Goal: Information Seeking & Learning: Learn about a topic

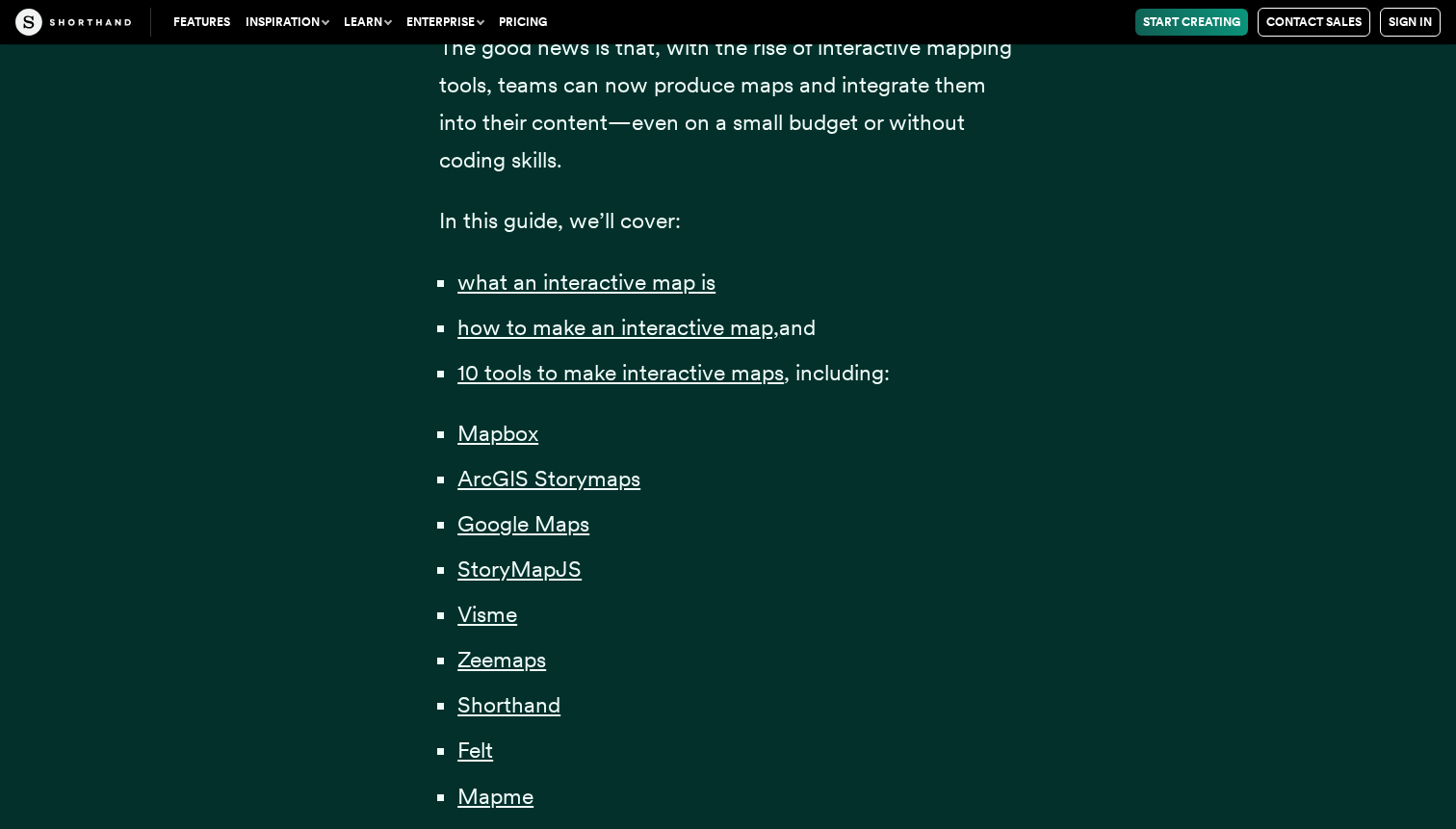
scroll to position [1301, 0]
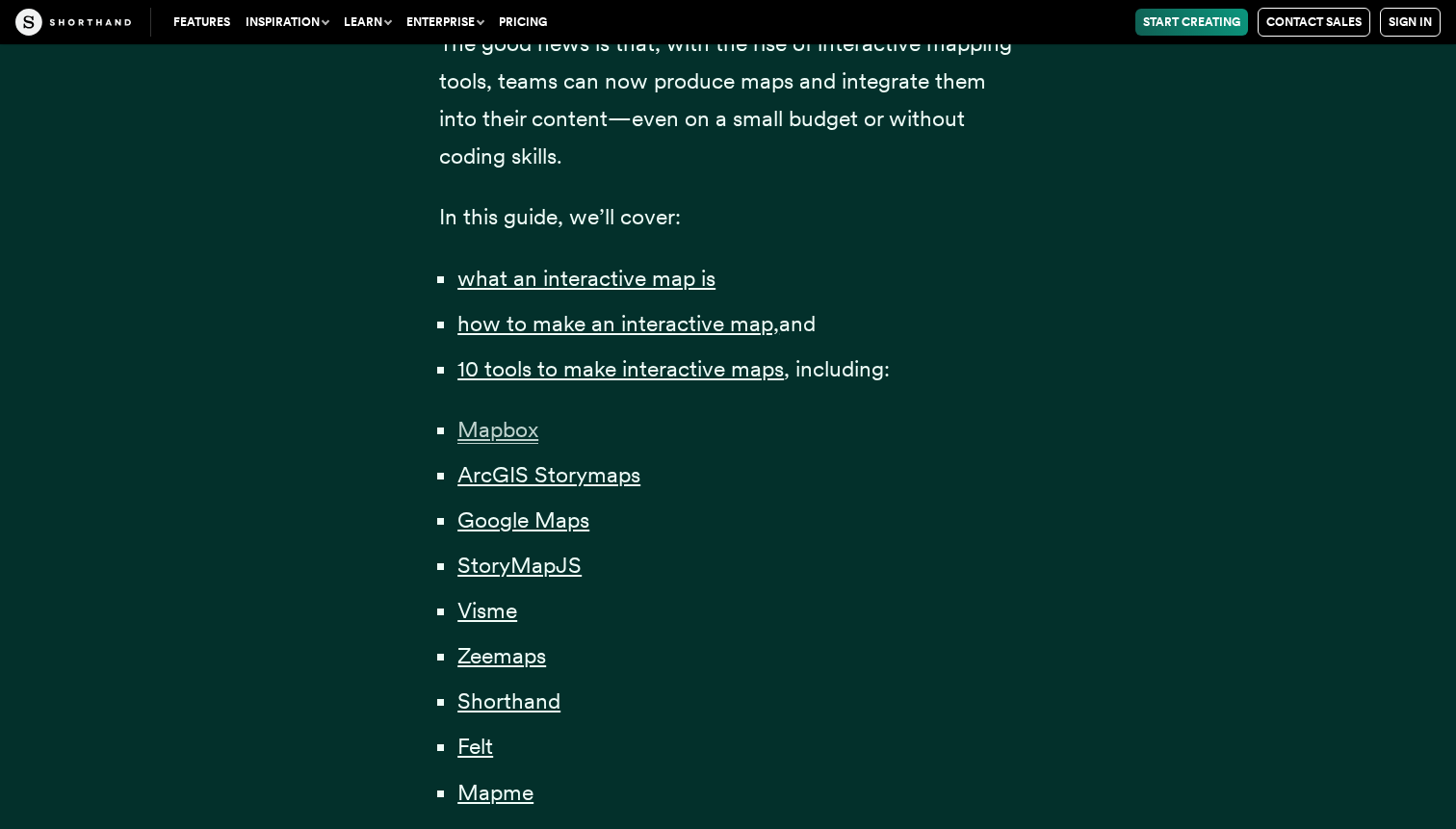
click at [479, 416] on span "Mapbox" at bounding box center [498, 429] width 81 height 28
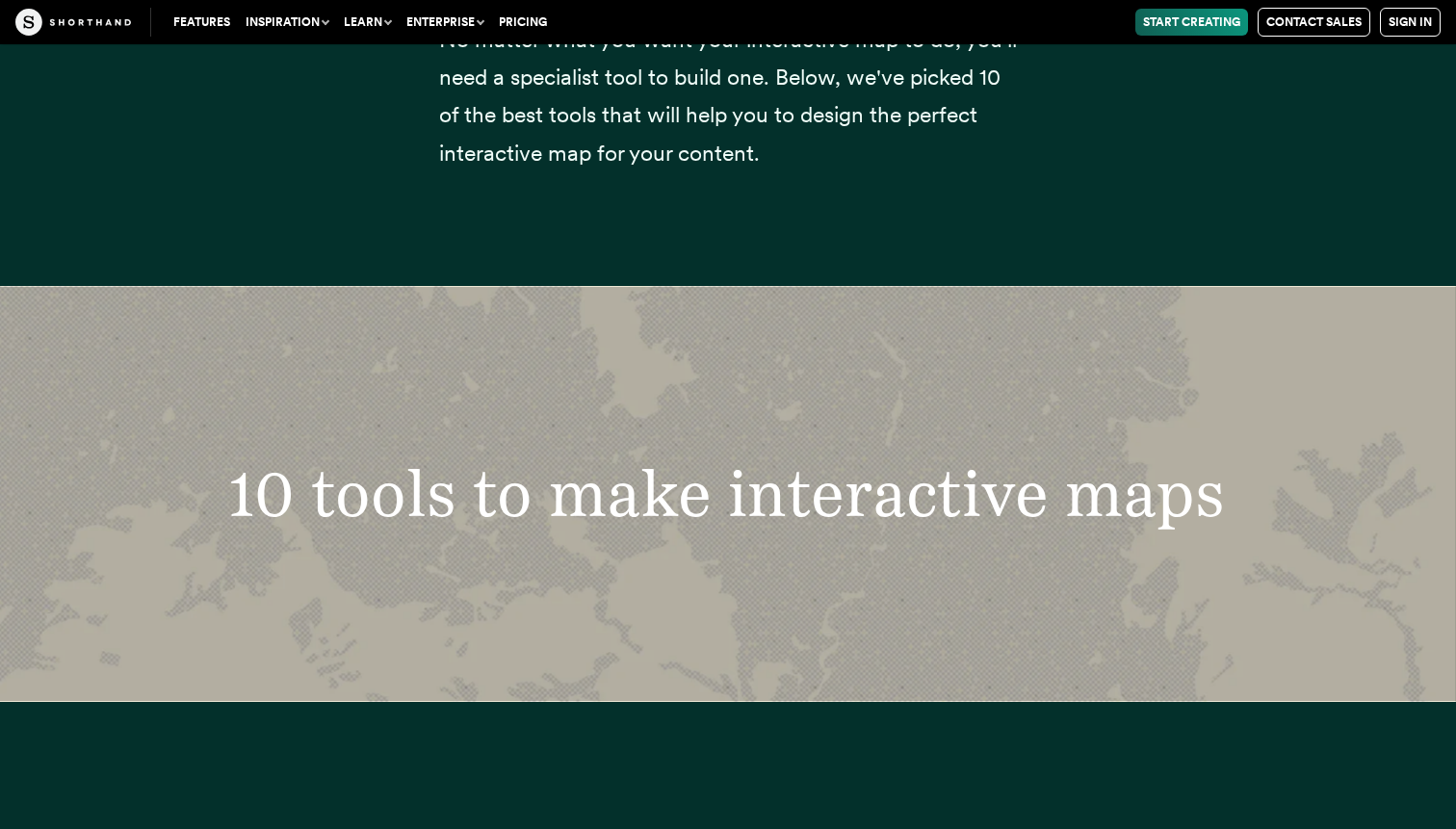
scroll to position [7450, 0]
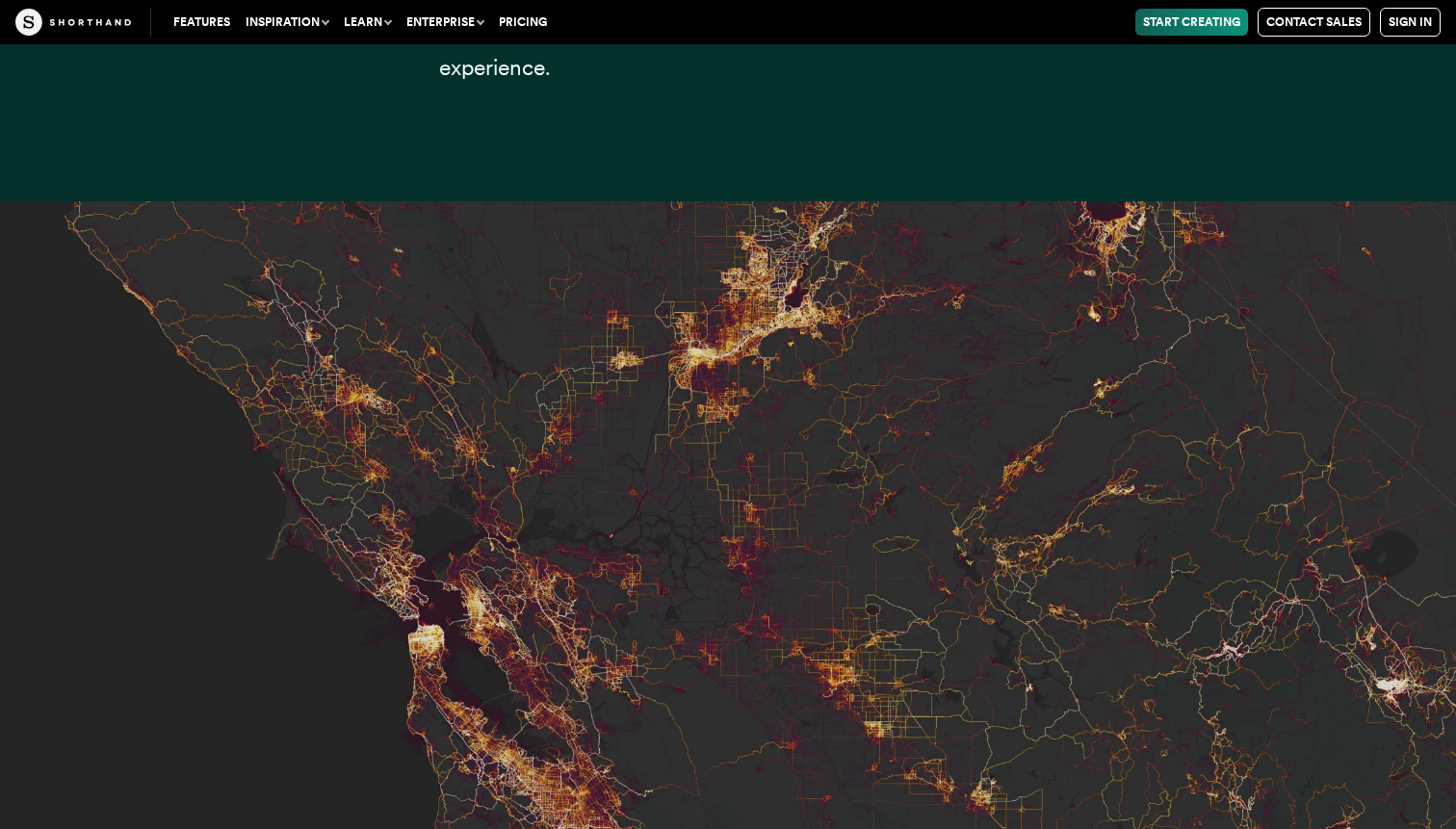
scroll to position [8080, 0]
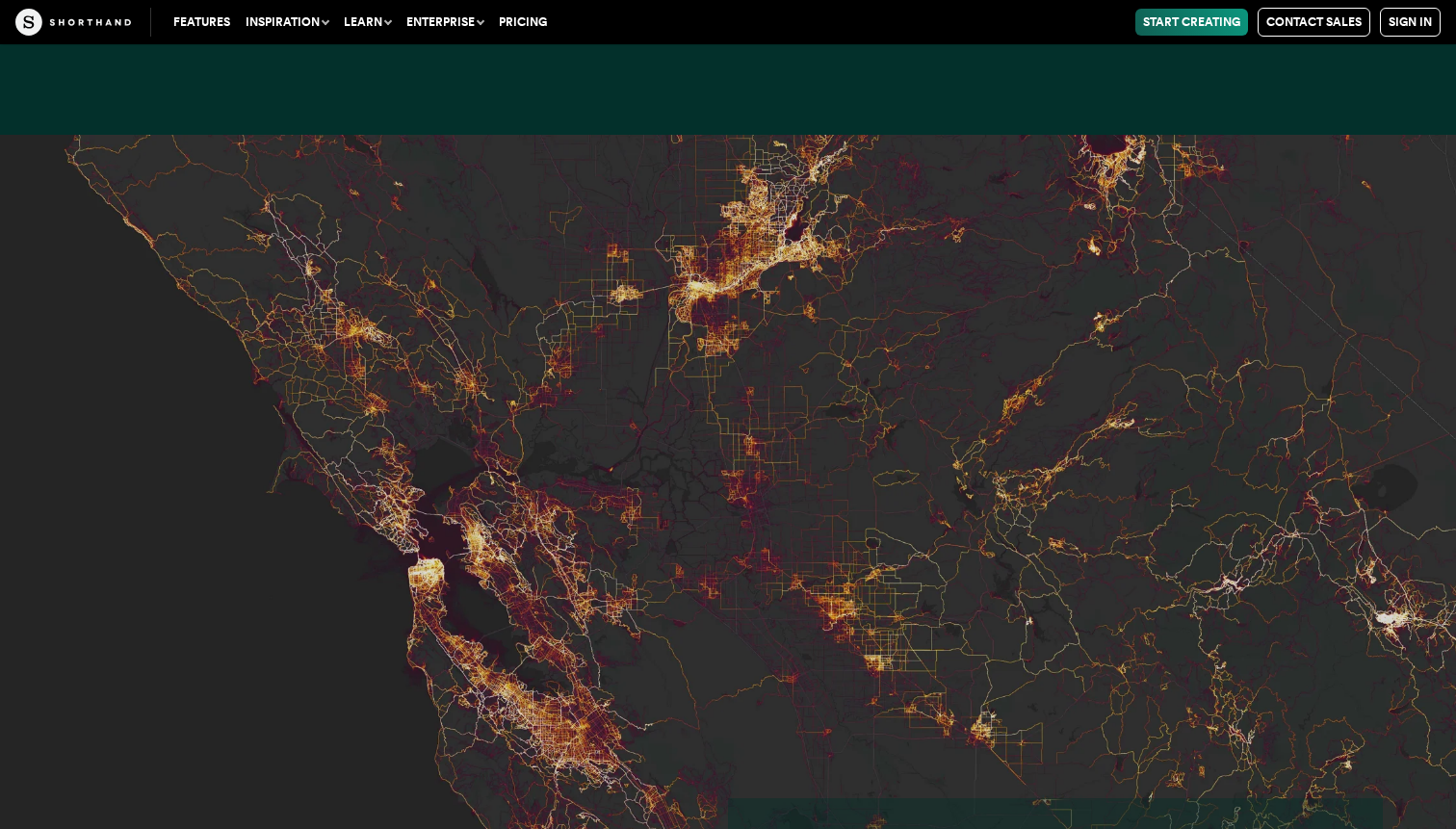
click at [454, 401] on img at bounding box center [728, 549] width 1456 height 829
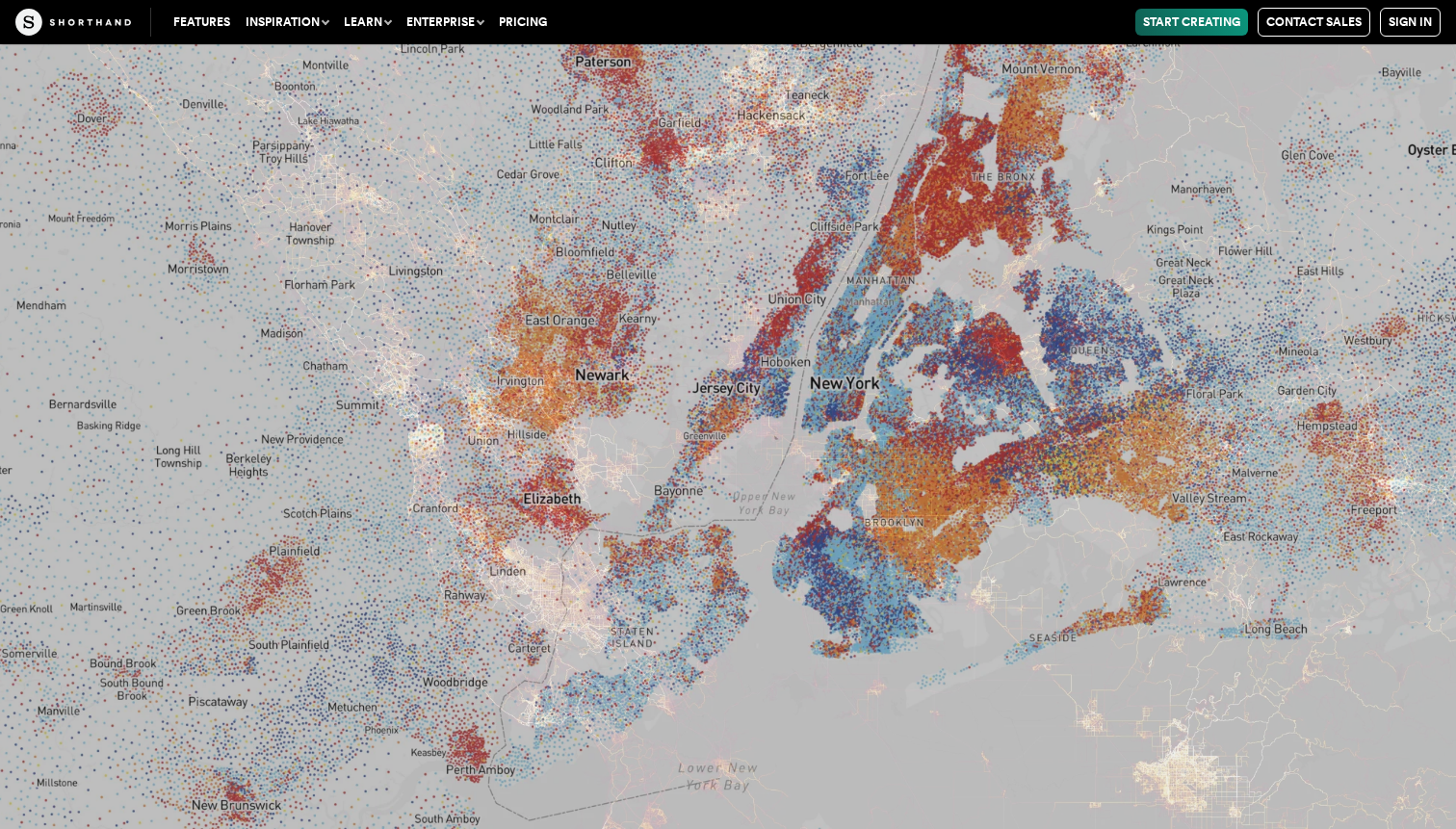
scroll to position [9740, 0]
click at [609, 313] on img at bounding box center [728, 414] width 1456 height 829
click at [595, 344] on img at bounding box center [728, 414] width 1456 height 829
click at [584, 384] on img at bounding box center [728, 414] width 1456 height 829
click at [600, 375] on img at bounding box center [728, 414] width 1456 height 829
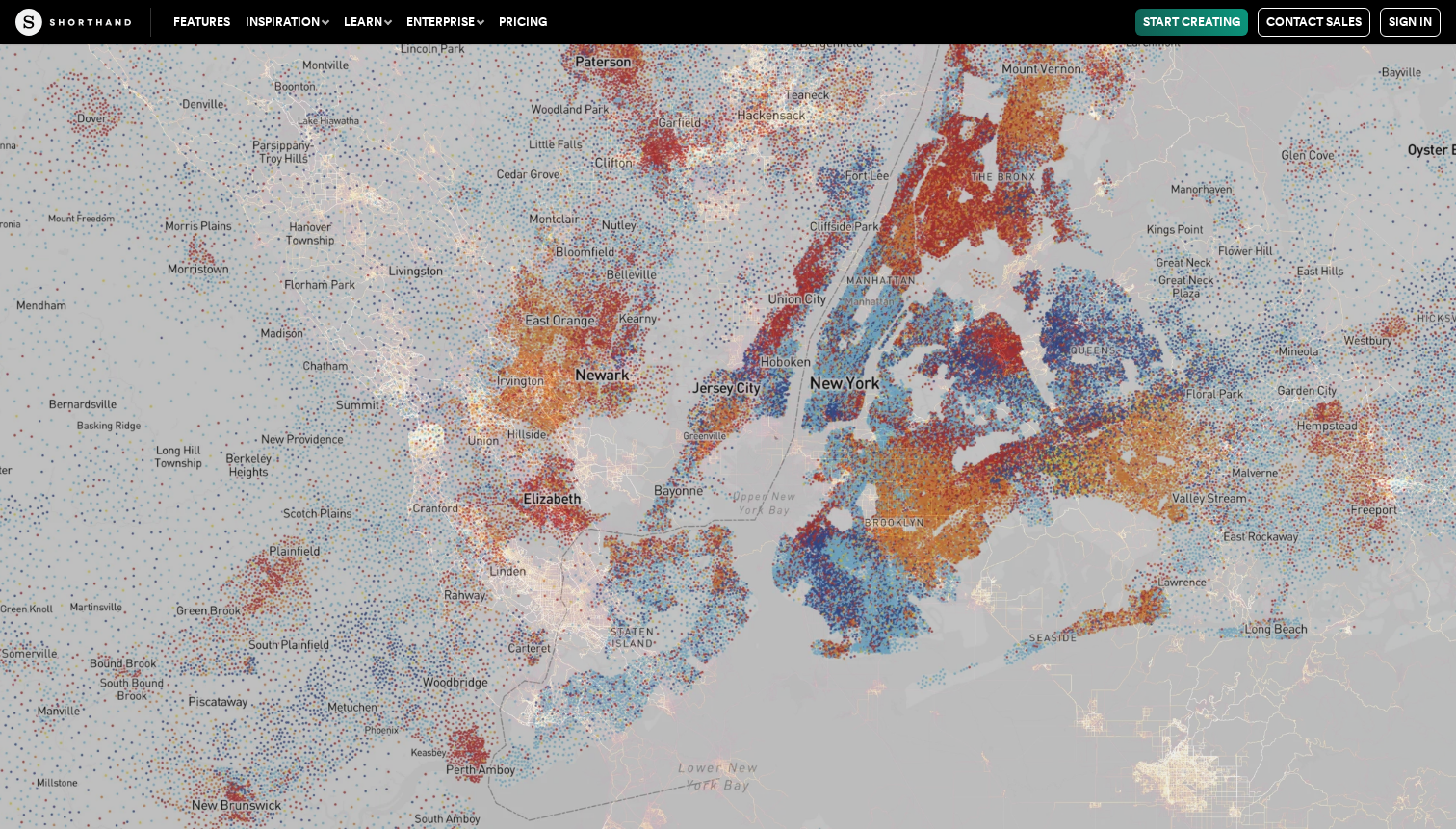
click at [600, 375] on img at bounding box center [728, 414] width 1456 height 829
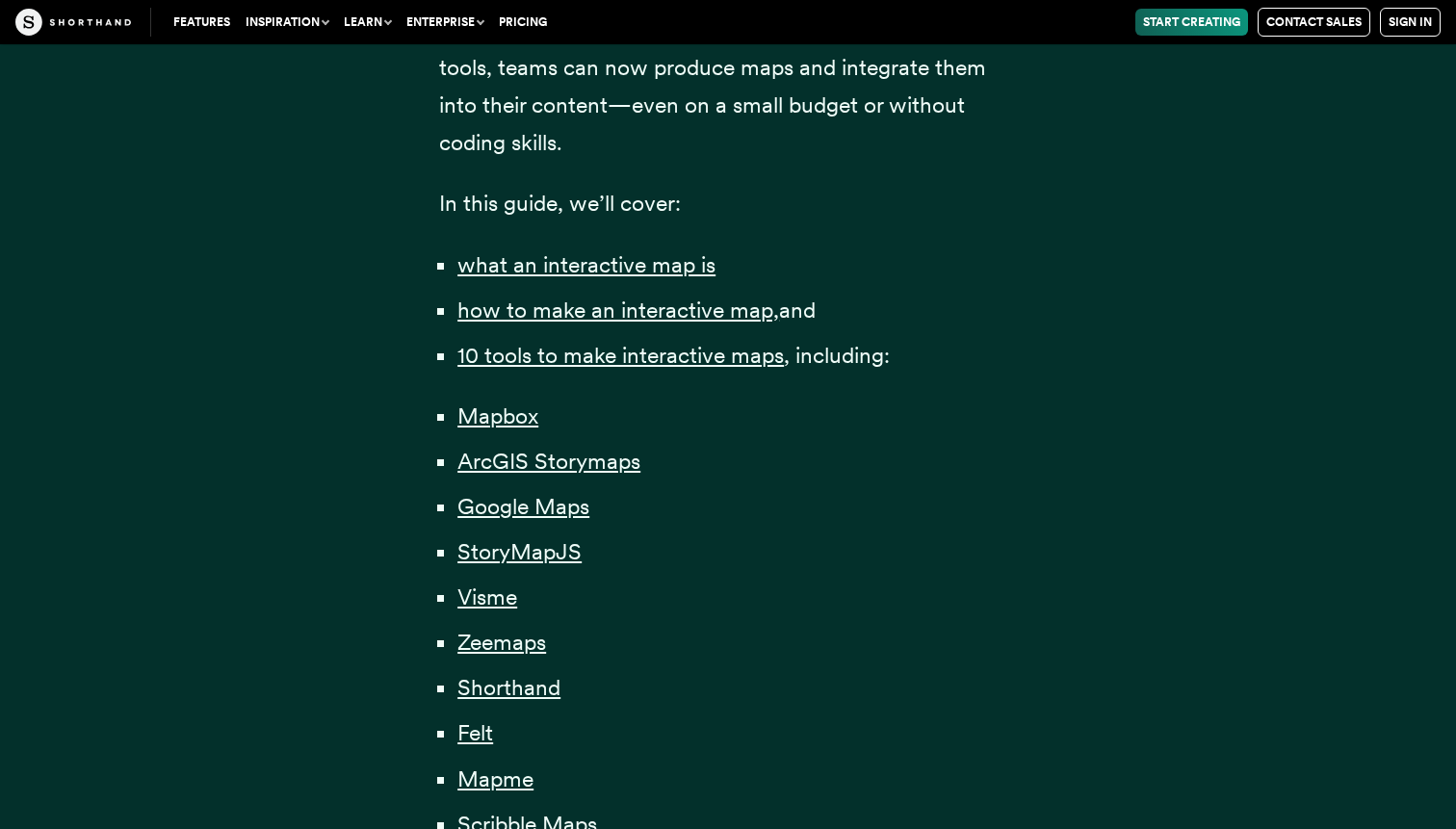
scroll to position [1344, 0]
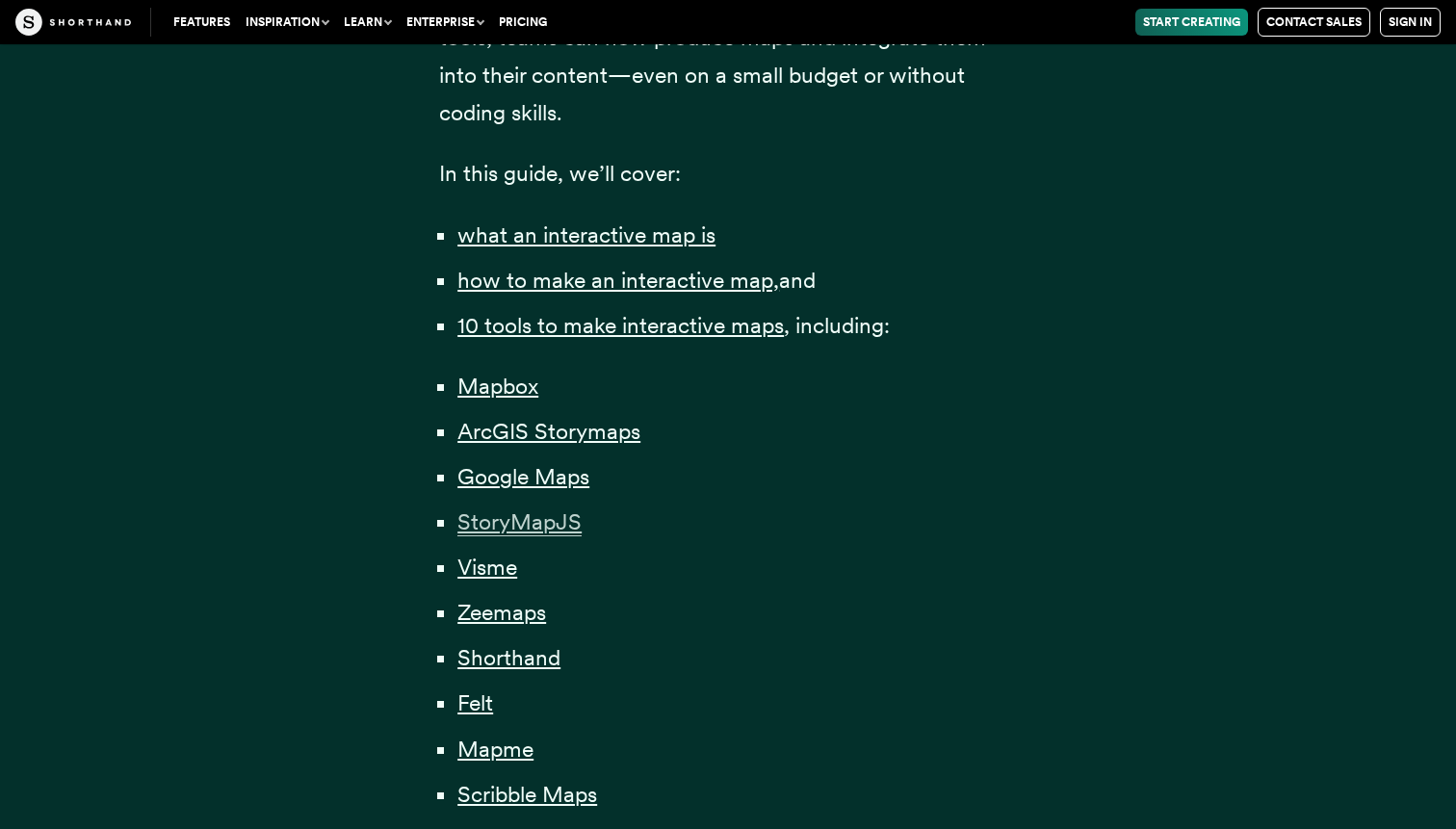
click at [514, 509] on span "StoryMapJS" at bounding box center [519, 522] width 124 height 28
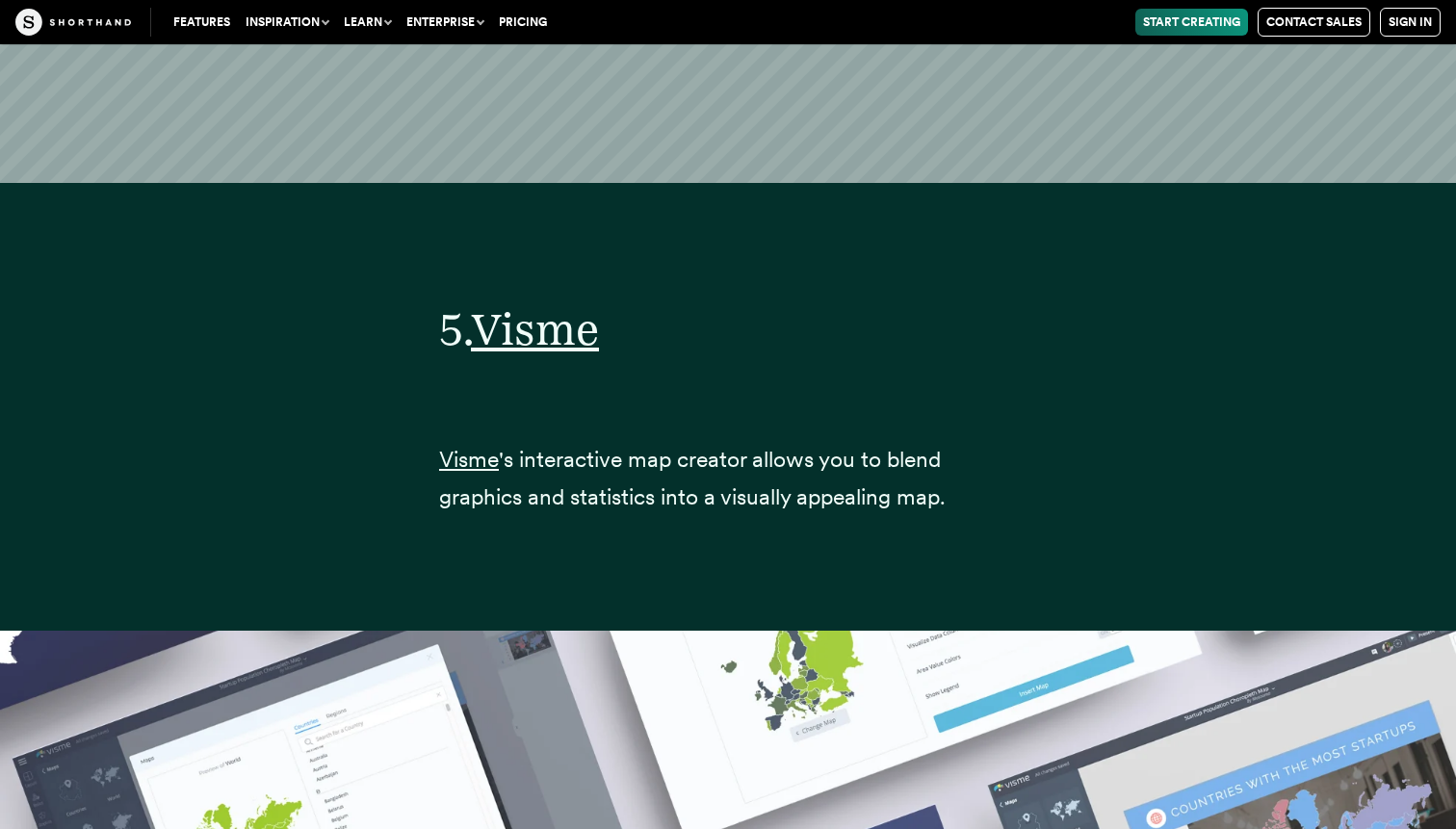
scroll to position [26196, 0]
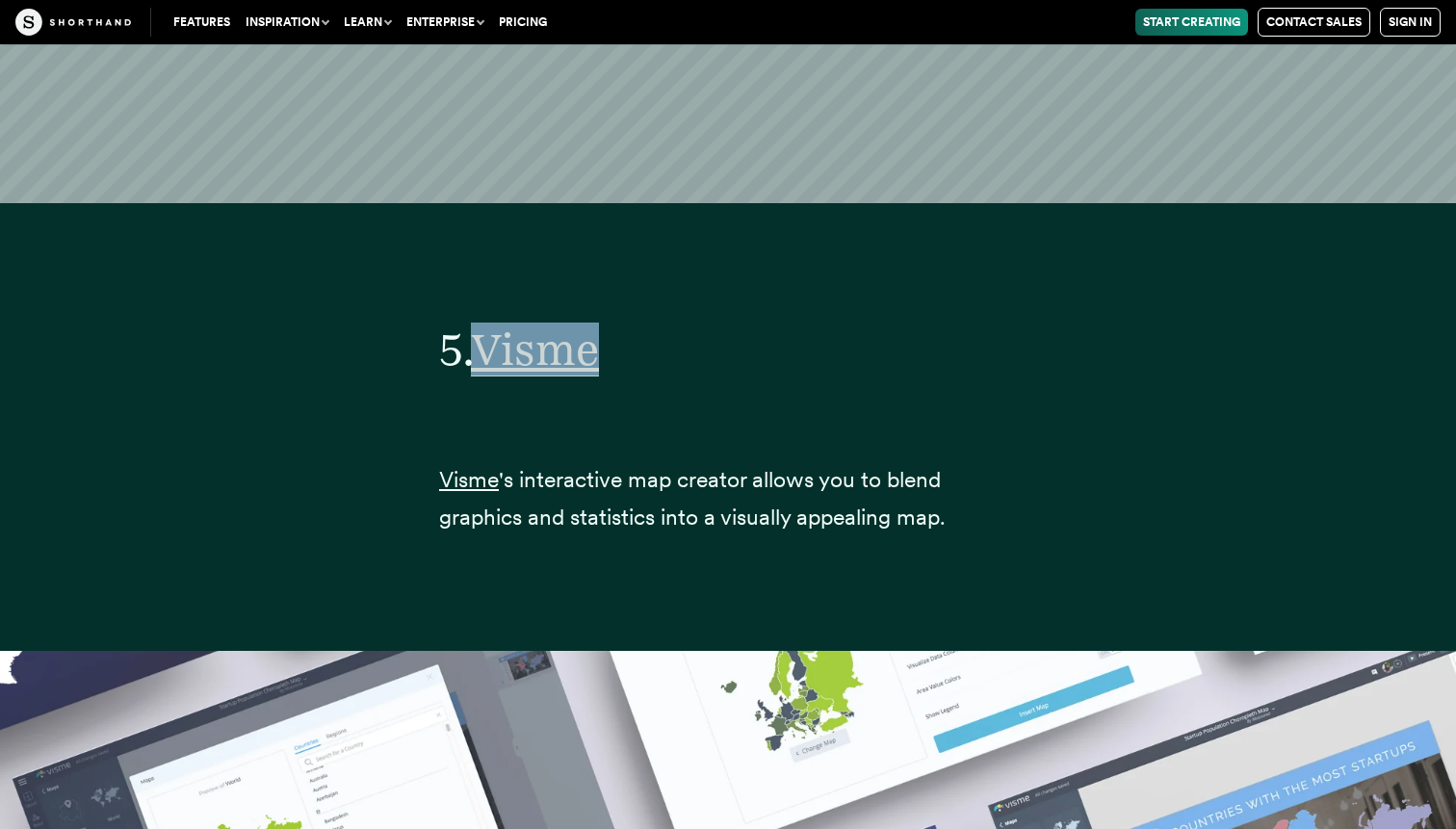
drag, startPoint x: 683, startPoint y: 272, endPoint x: 496, endPoint y: 252, distance: 188.1
click at [496, 322] on h2 "5. Visme" at bounding box center [728, 348] width 578 height 53
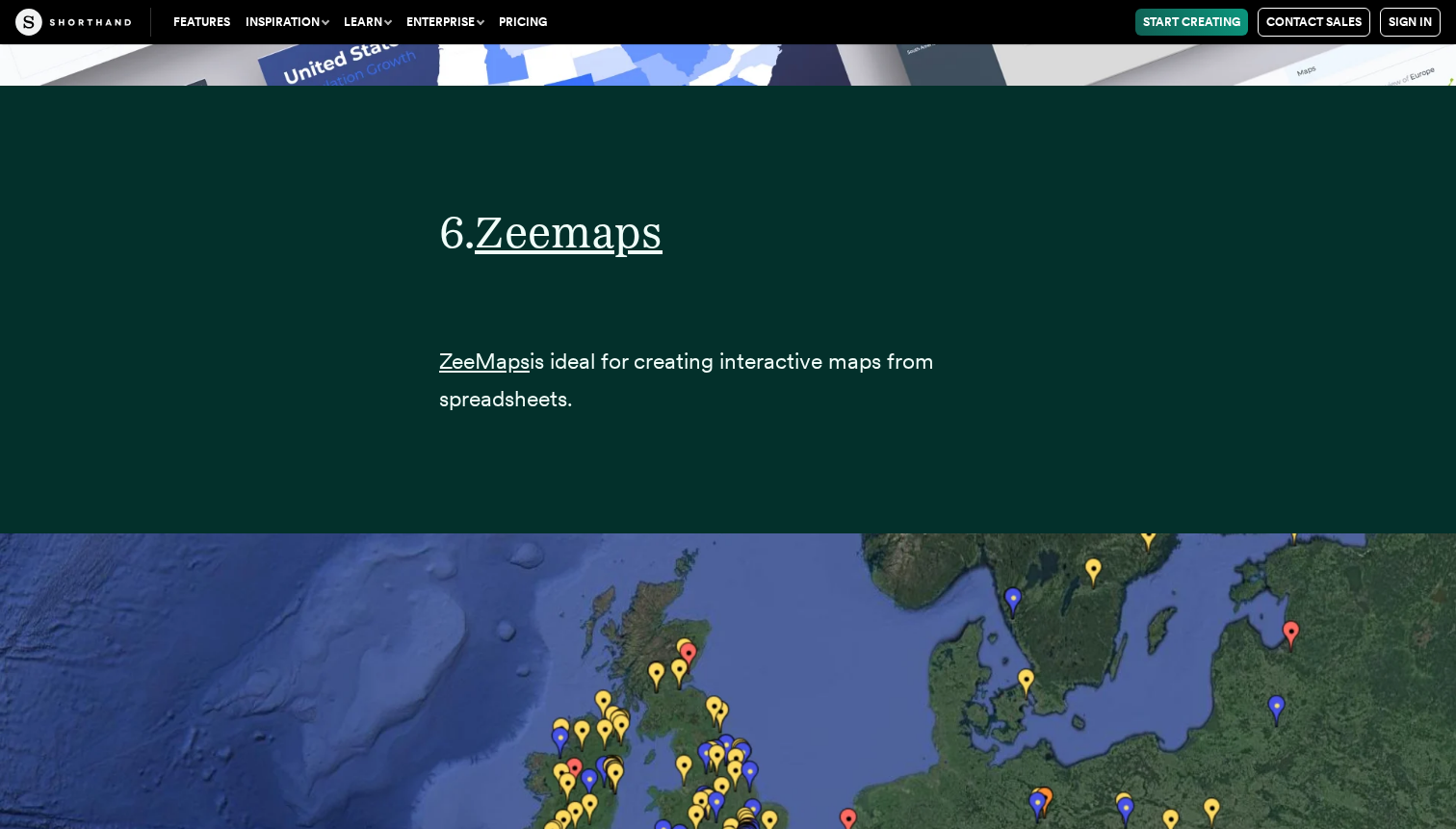
scroll to position [30402, 0]
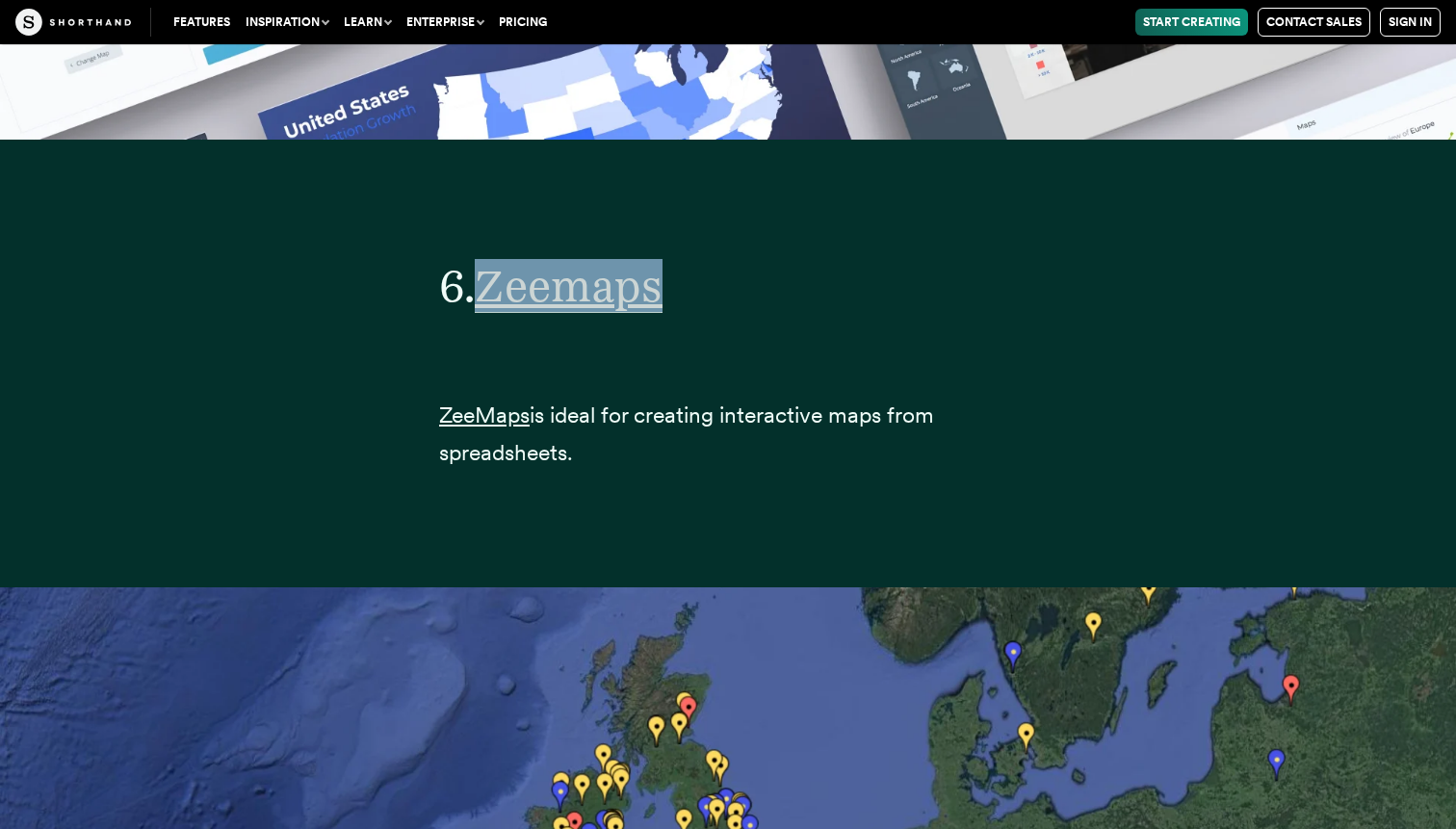
drag, startPoint x: 683, startPoint y: 188, endPoint x: 492, endPoint y: 184, distance: 191.0
click at [492, 260] on h2 "6. Zeemaps" at bounding box center [728, 286] width 578 height 53
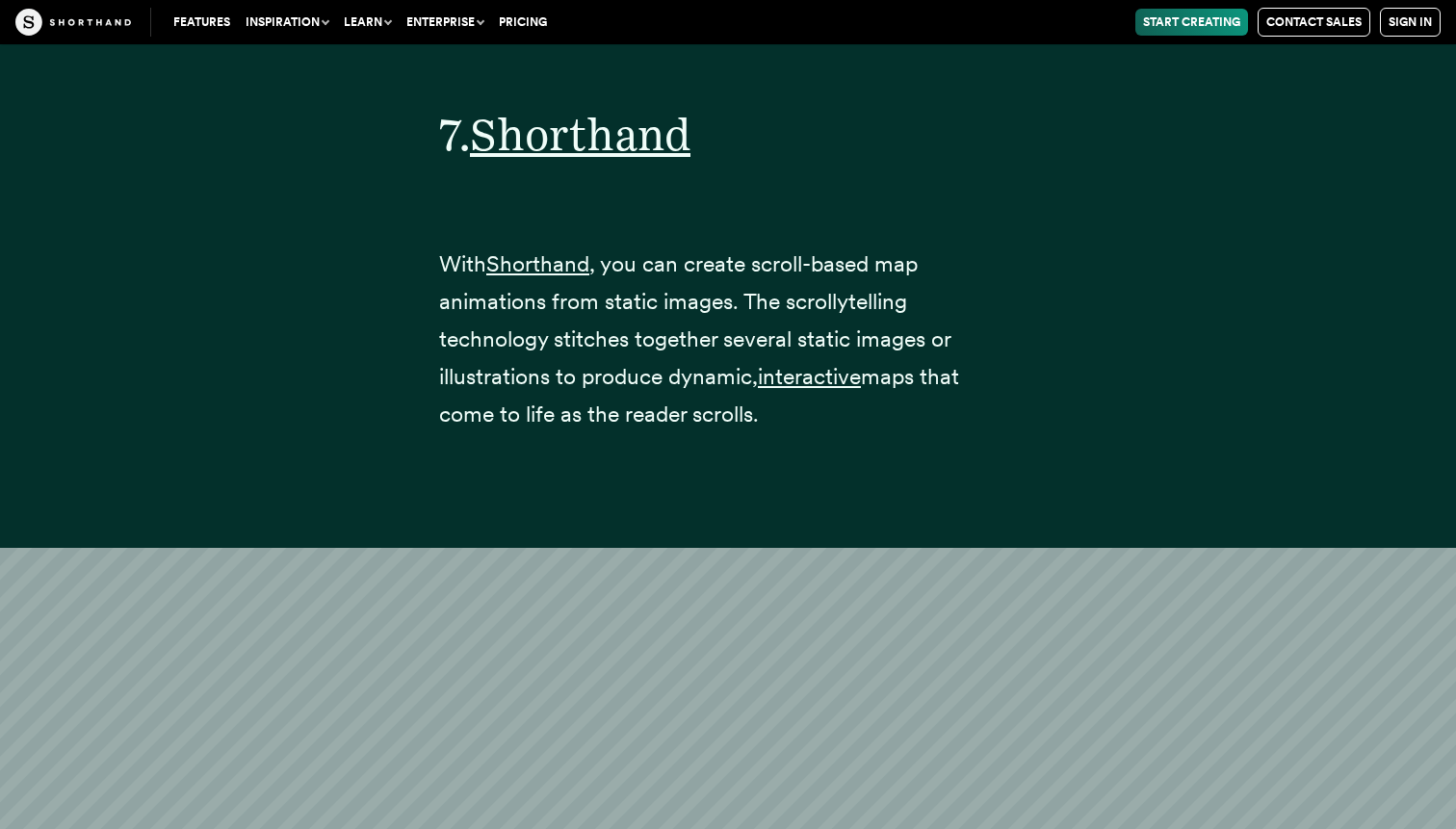
scroll to position [34083, 0]
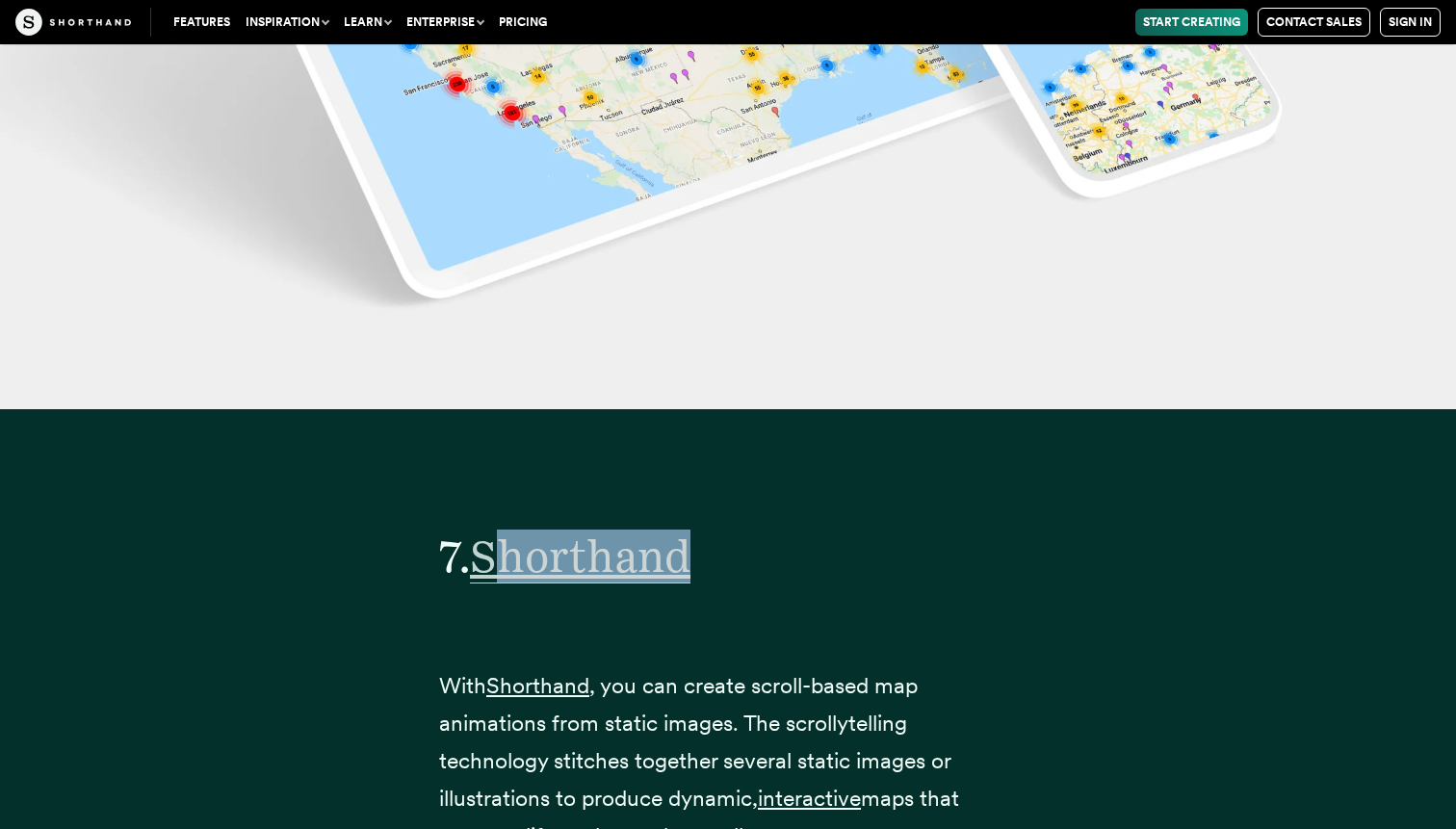
drag, startPoint x: 710, startPoint y: 435, endPoint x: 497, endPoint y: 399, distance: 216.0
click at [497, 530] on h2 "7. Shorthand" at bounding box center [728, 556] width 578 height 53
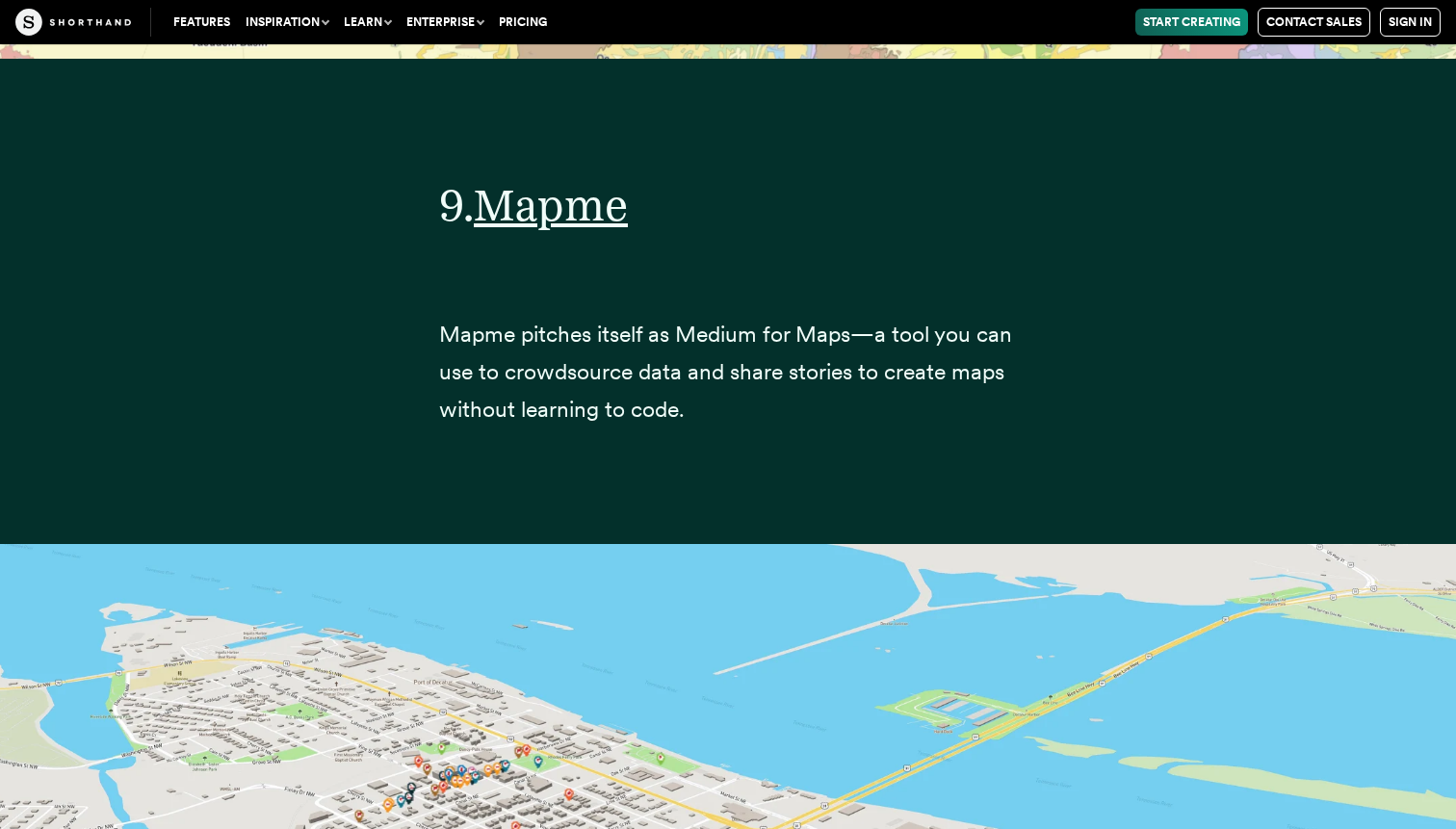
scroll to position [41955, 0]
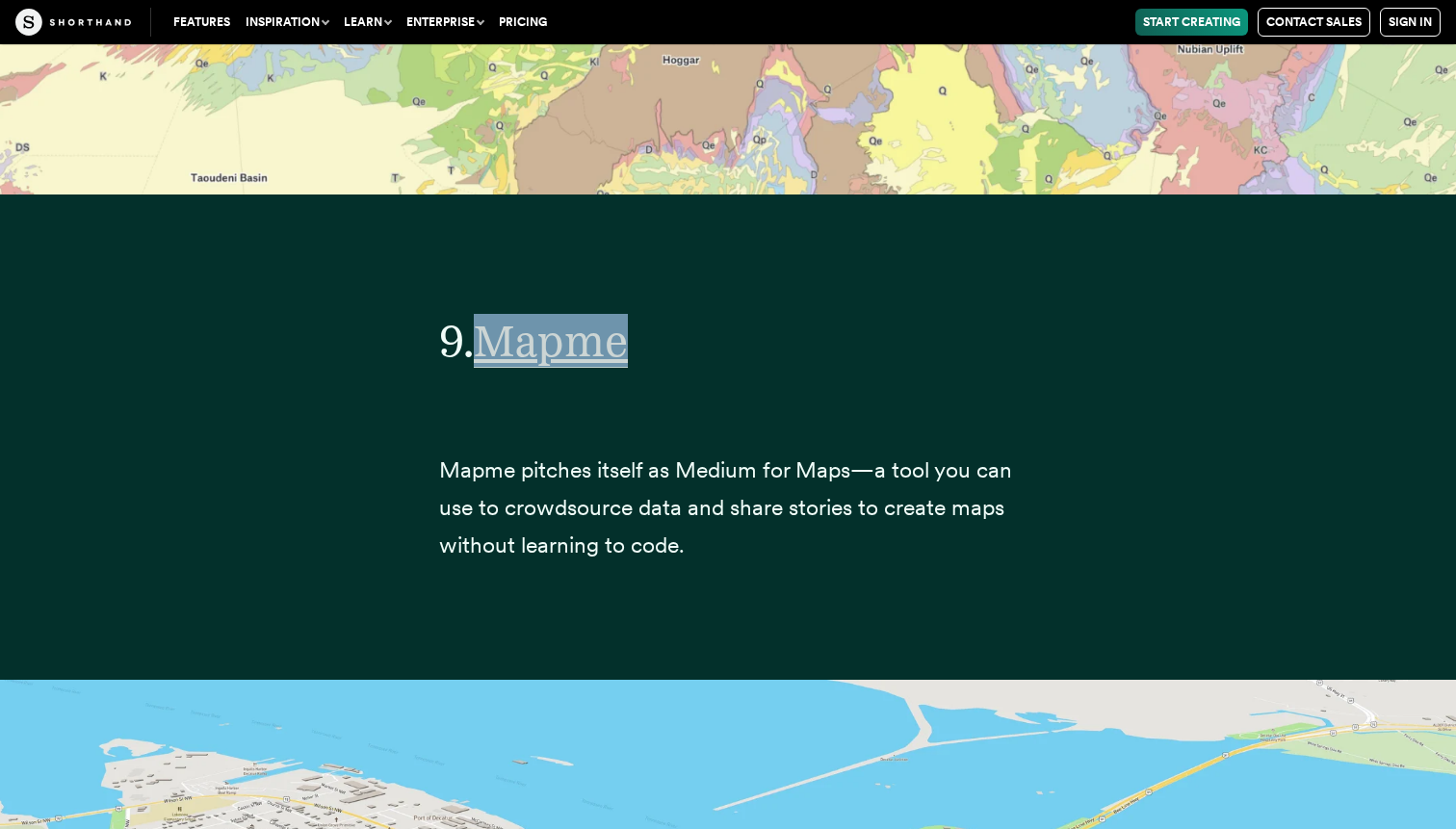
drag, startPoint x: 654, startPoint y: 202, endPoint x: 499, endPoint y: 204, distance: 155.0
click at [499, 314] on h2 "9. Mapme" at bounding box center [728, 340] width 578 height 53
drag, startPoint x: 486, startPoint y: 201, endPoint x: 739, endPoint y: 207, distance: 253.1
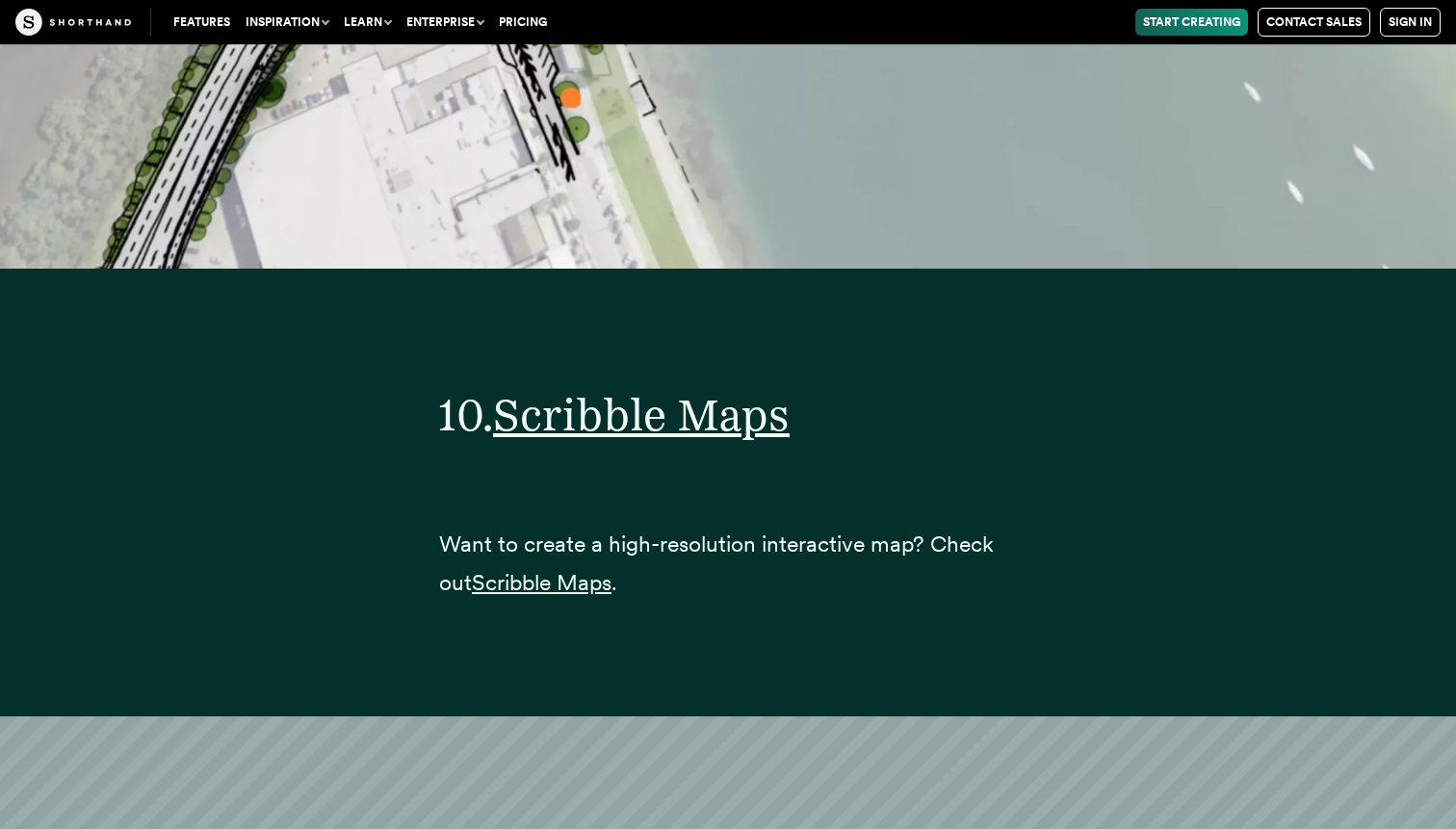
scroll to position [45962, 0]
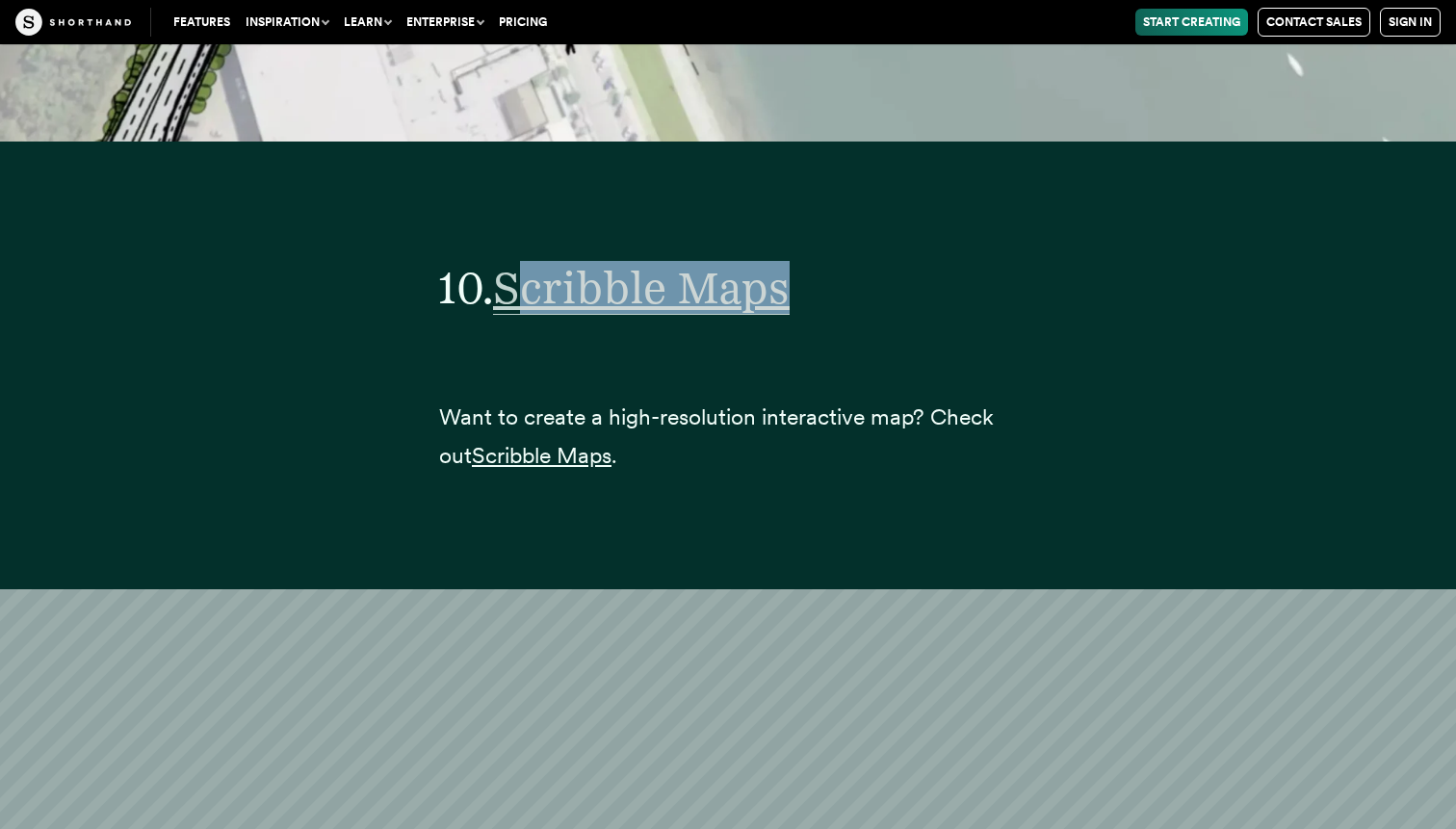
drag, startPoint x: 838, startPoint y: 169, endPoint x: 528, endPoint y: 150, distance: 310.6
click at [528, 261] on h2 "10. Scribble Maps" at bounding box center [728, 287] width 578 height 53
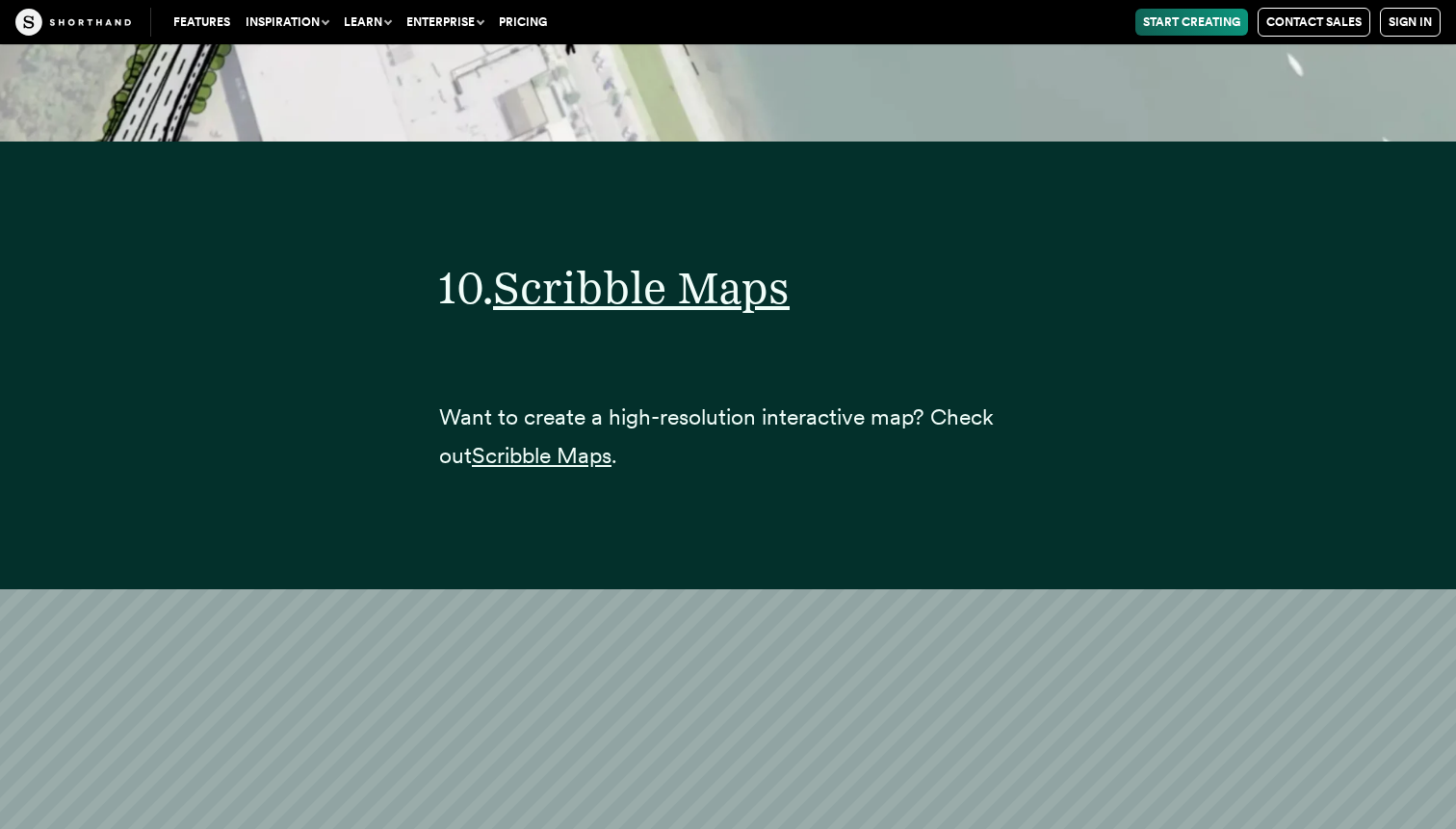
click at [846, 261] on h2 "10. Scribble Maps" at bounding box center [728, 287] width 578 height 53
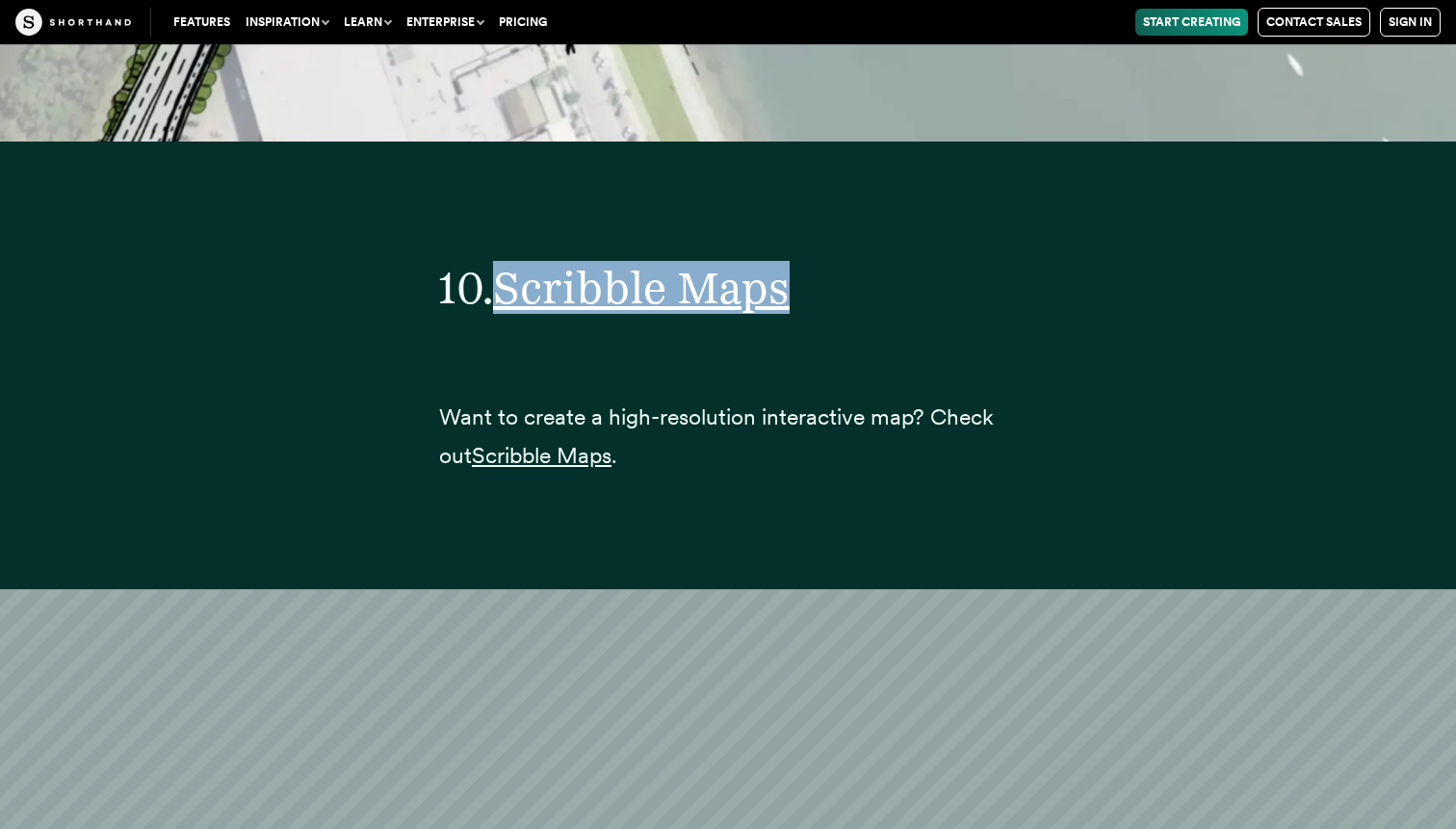
drag, startPoint x: 846, startPoint y: 152, endPoint x: 498, endPoint y: 151, distance: 348.0
click at [498, 261] on h2 "10. Scribble Maps" at bounding box center [728, 287] width 578 height 53
